Goal: Check status

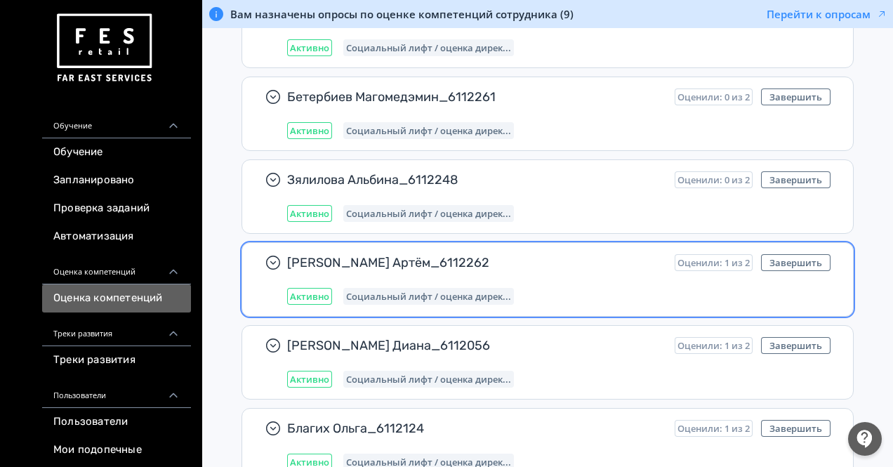
scroll to position [380, 0]
click at [425, 268] on span "[PERSON_NAME] Артём_6112262" at bounding box center [475, 263] width 376 height 17
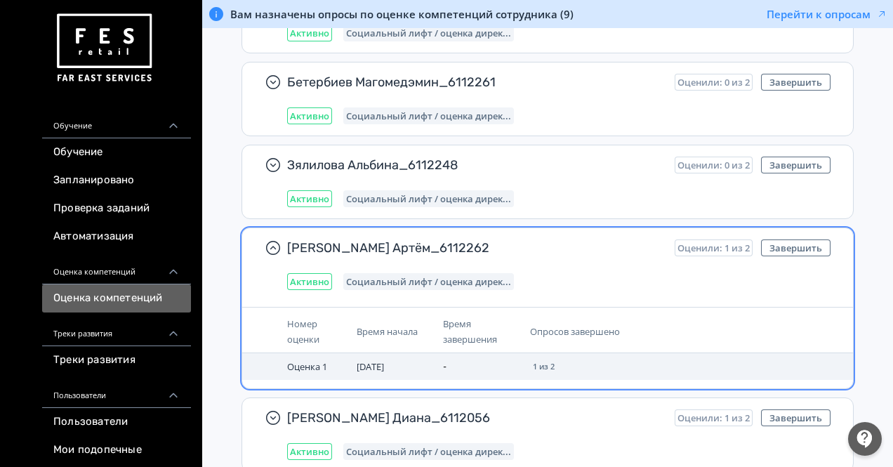
scroll to position [390, 0]
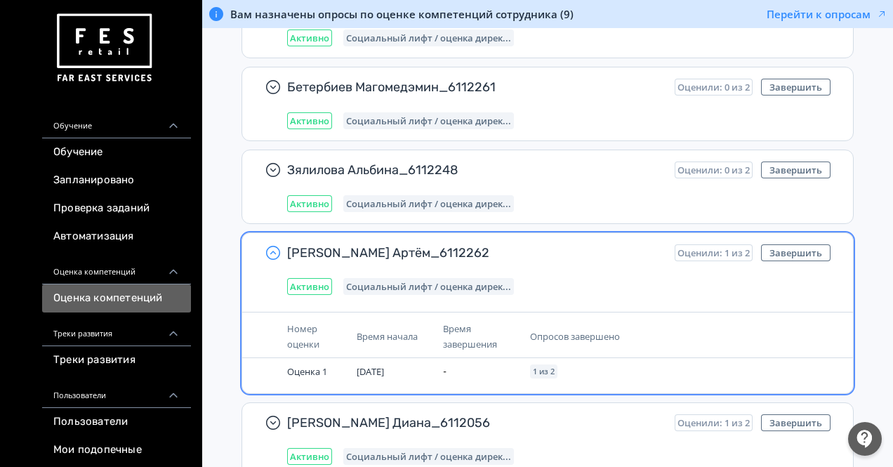
click at [276, 251] on icon "button" at bounding box center [273, 252] width 17 height 17
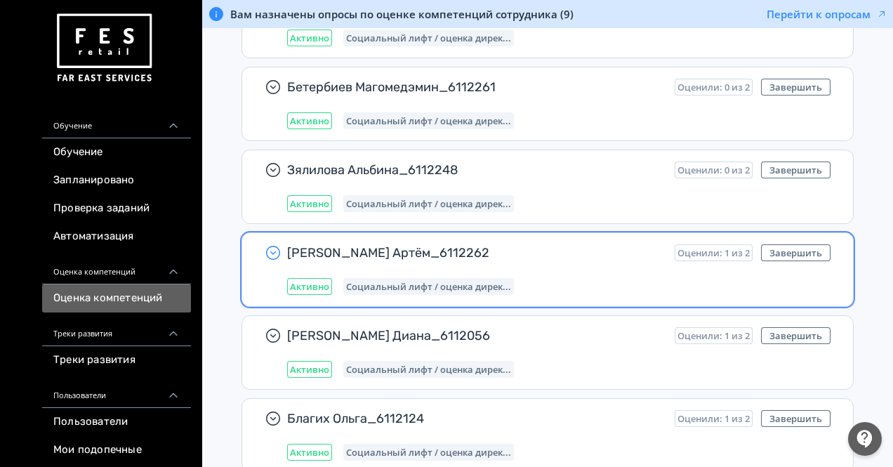
click at [466, 278] on div "Социальный лифт / оценка дирек..." at bounding box center [428, 286] width 171 height 17
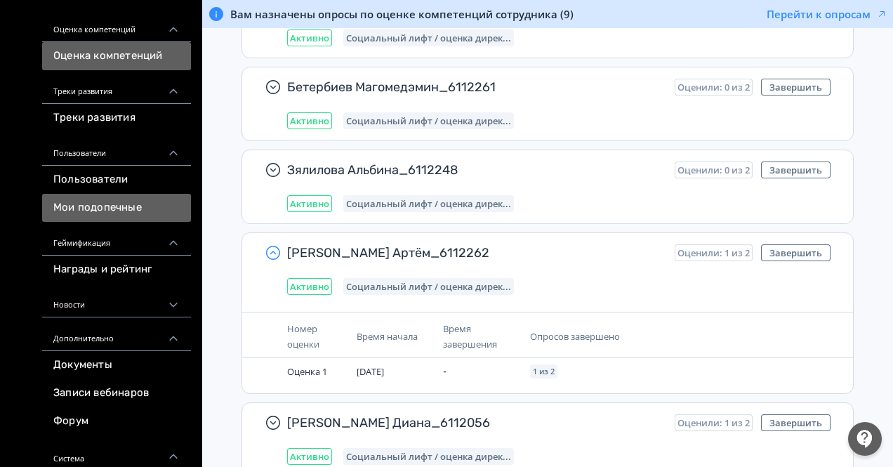
scroll to position [244, 0]
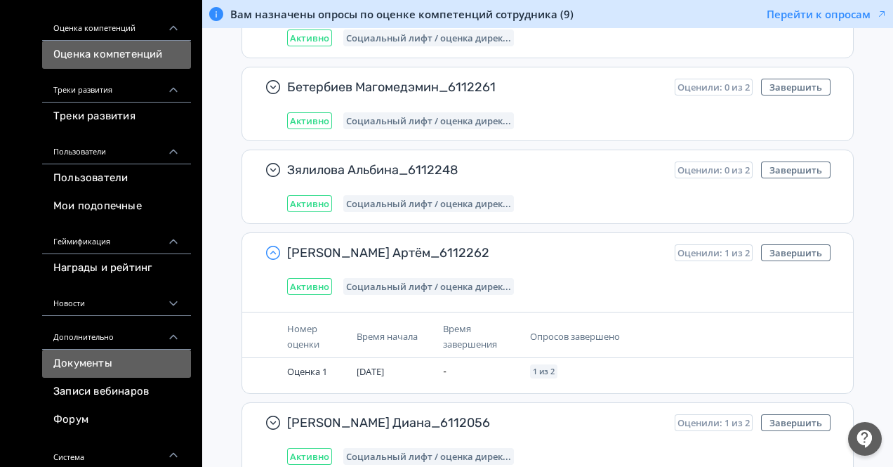
click at [111, 356] on link "Документы" at bounding box center [116, 363] width 149 height 28
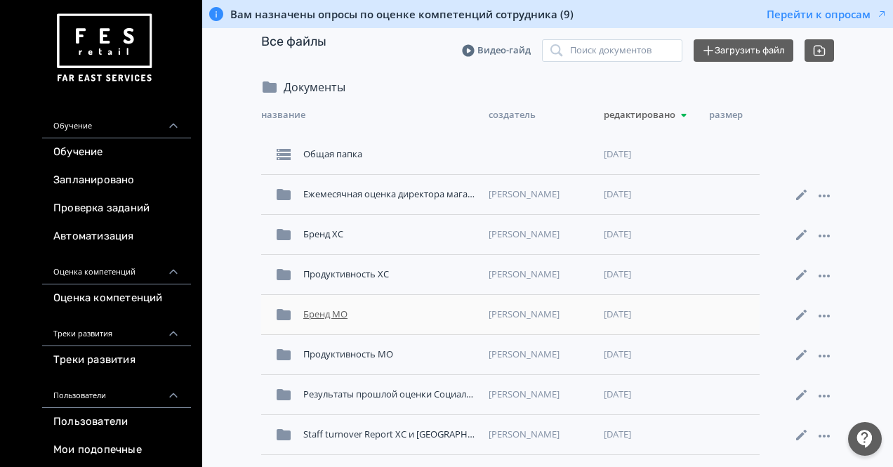
scroll to position [49, 0]
click at [376, 398] on div "Результаты прошлой оценки Социальный лифт" at bounding box center [390, 394] width 185 height 25
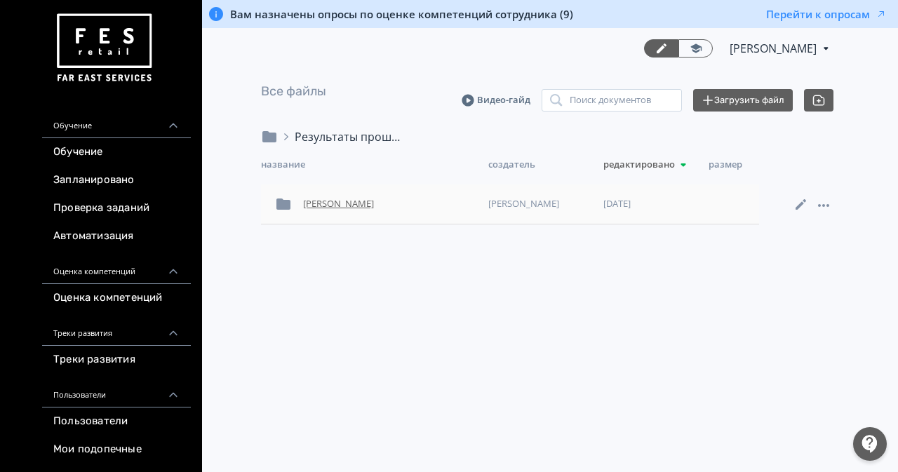
click at [344, 210] on div "Подколзина Екатерина" at bounding box center [390, 204] width 185 height 25
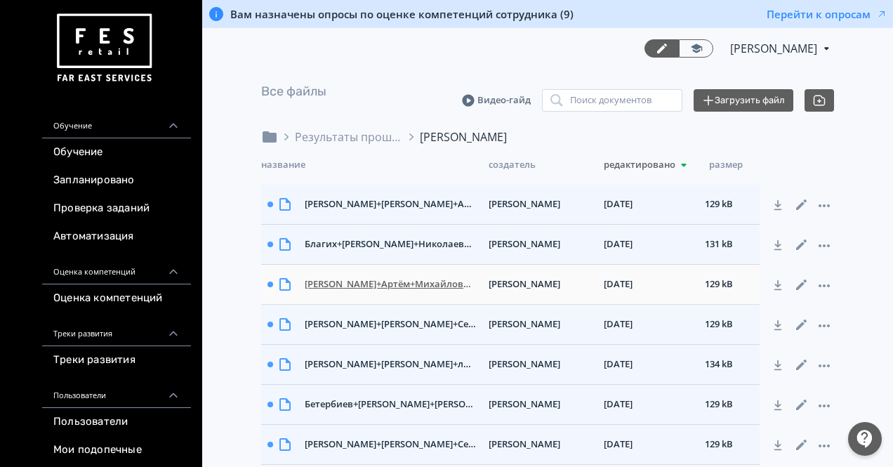
click at [360, 286] on div "Матвеев+Артём+Михайлович_Социальный+лифт+февраль-март+2025_(6112262+ТЦ+Казань+М…" at bounding box center [391, 284] width 184 height 25
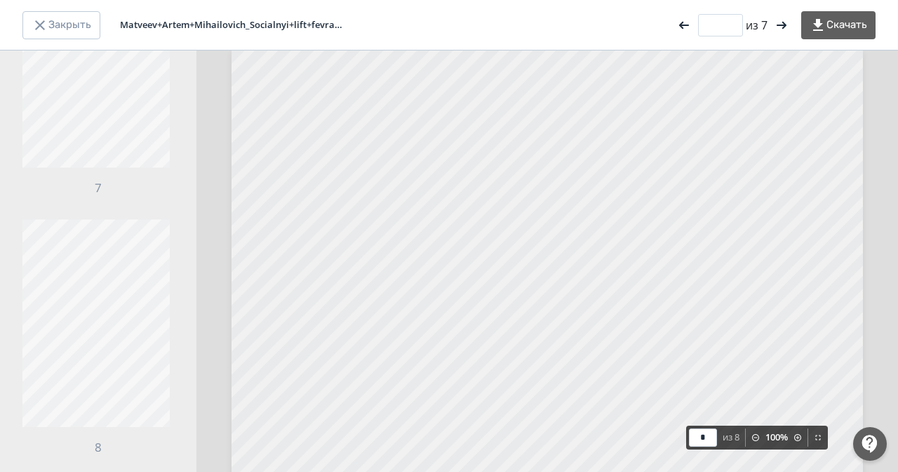
scroll to position [1377, 0]
type input "*"
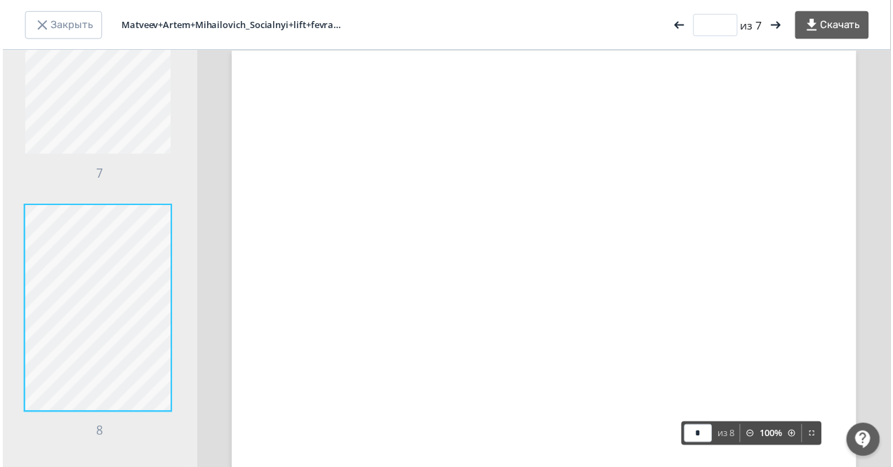
scroll to position [4011, 0]
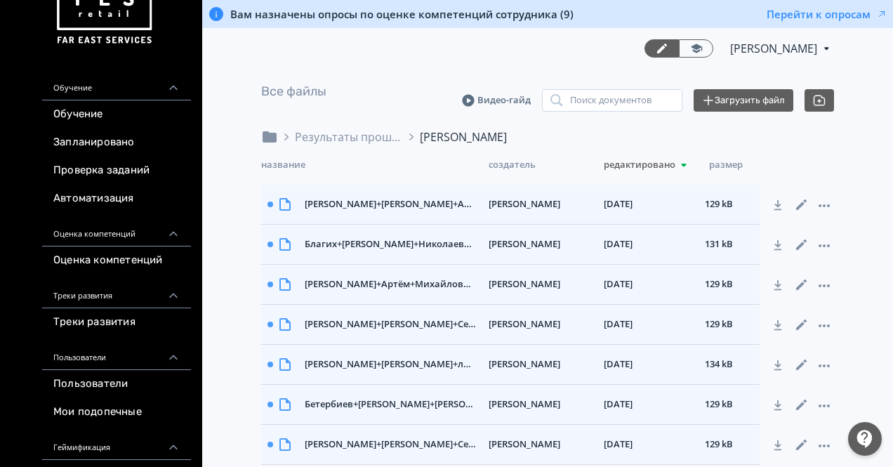
scroll to position [36, 0]
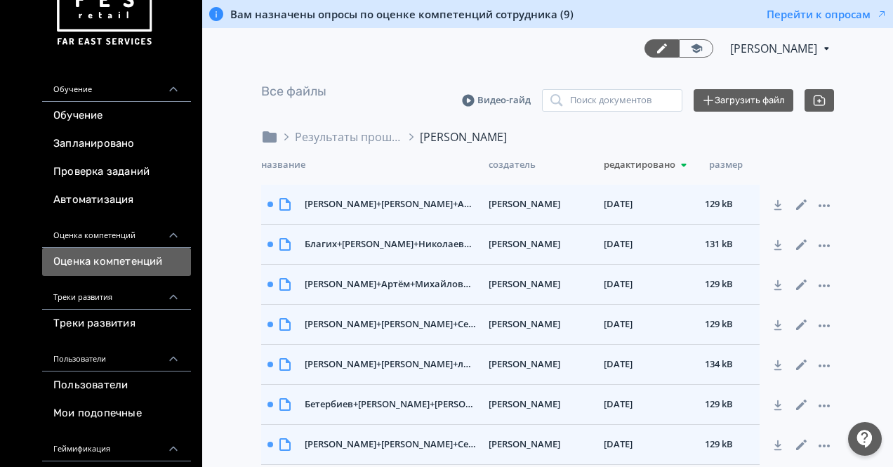
click at [129, 267] on link "Оценка компетенций" at bounding box center [116, 262] width 149 height 28
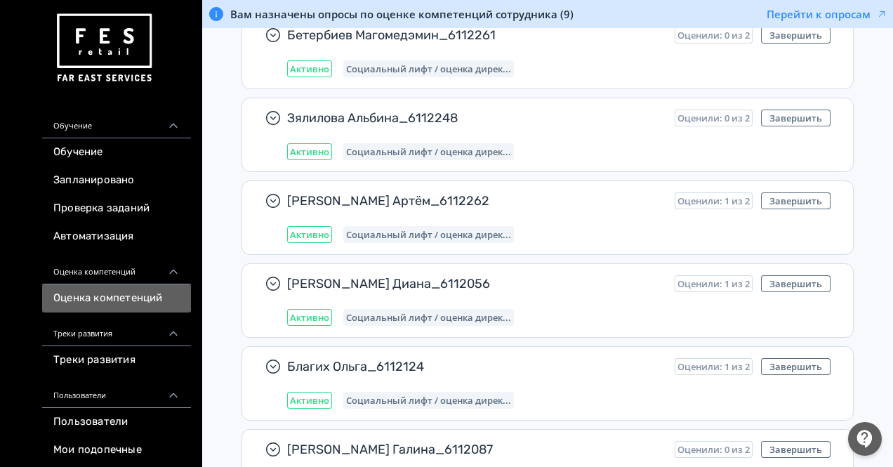
scroll to position [444, 0]
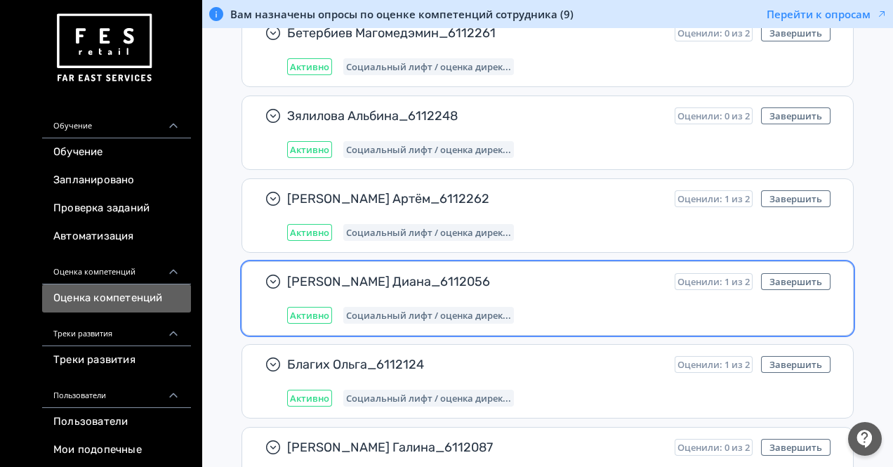
click at [534, 308] on div "Активно Социальный лифт / оценка дирек..." at bounding box center [558, 315] width 543 height 17
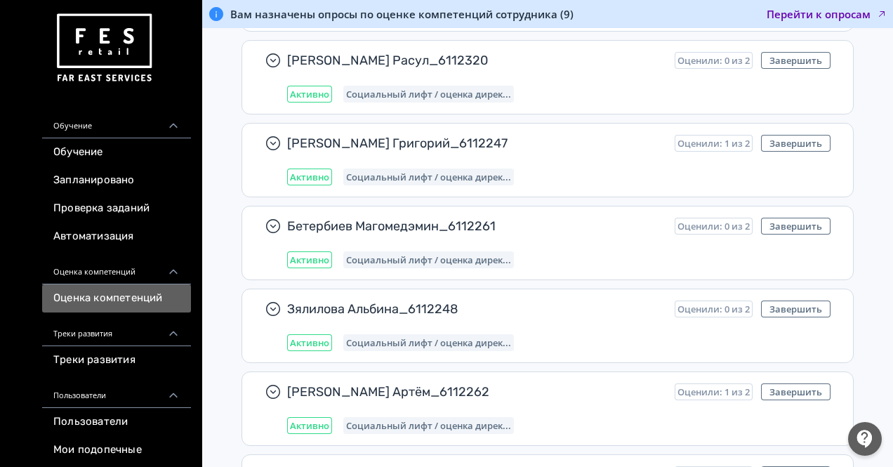
scroll to position [251, 0]
click at [794, 12] on button "Перейти к опросам" at bounding box center [826, 14] width 121 height 14
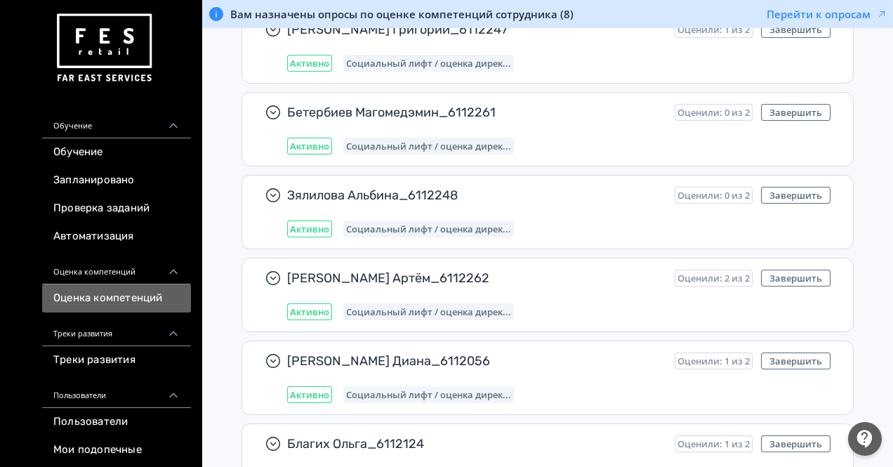
scroll to position [366, 0]
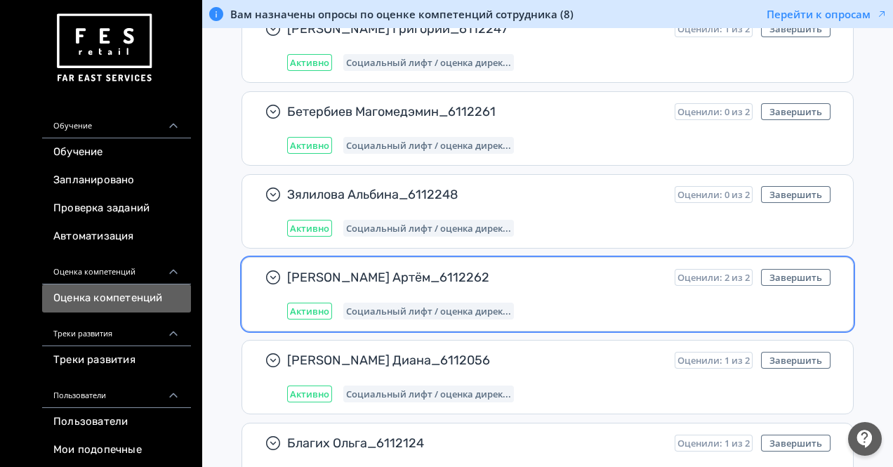
click at [493, 314] on div "Социальный лифт / оценка дирек..." at bounding box center [428, 310] width 171 height 17
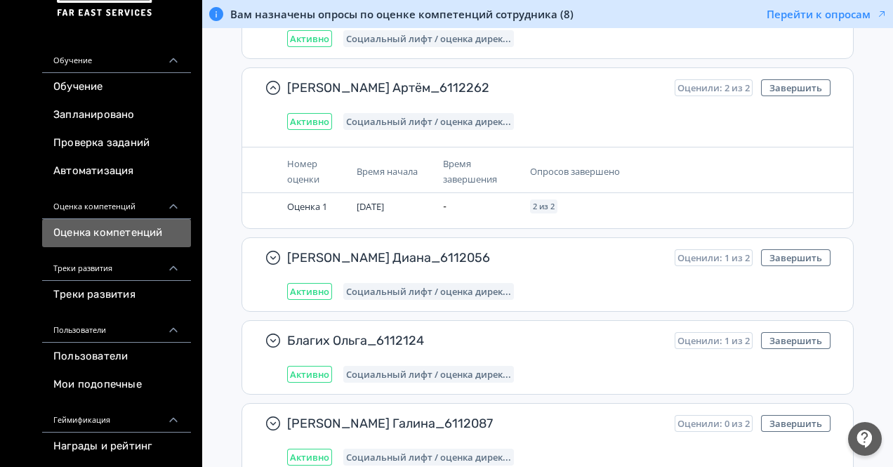
scroll to position [69, 0]
